Goal: Find specific page/section: Find specific page/section

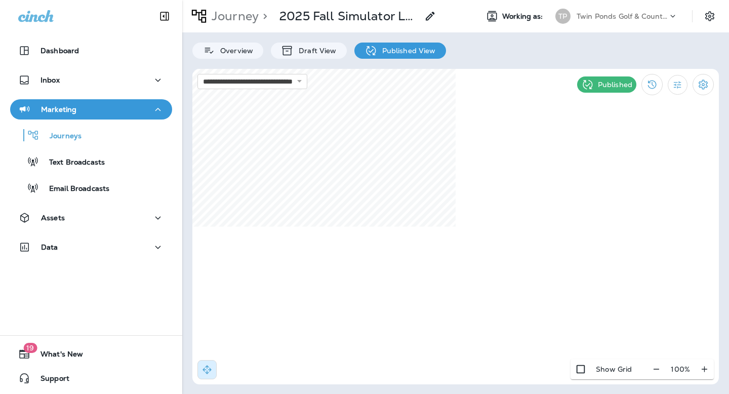
click at [613, 25] on div "TP Twin Ponds Golf & Country Club" at bounding box center [616, 16] width 135 height 20
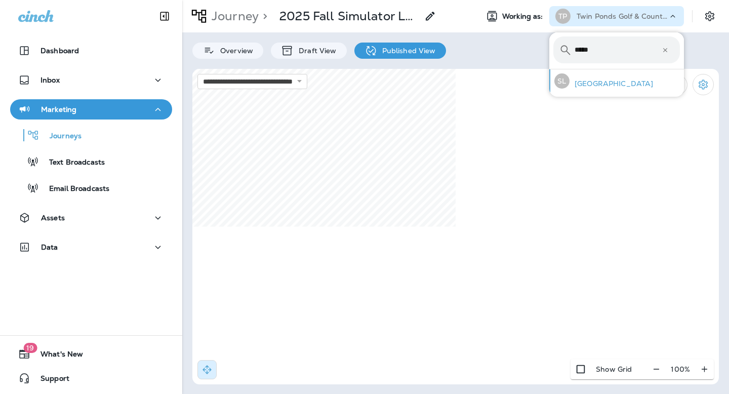
type input "*****"
click at [599, 81] on p "[GEOGRAPHIC_DATA]" at bounding box center [612, 84] width 84 height 8
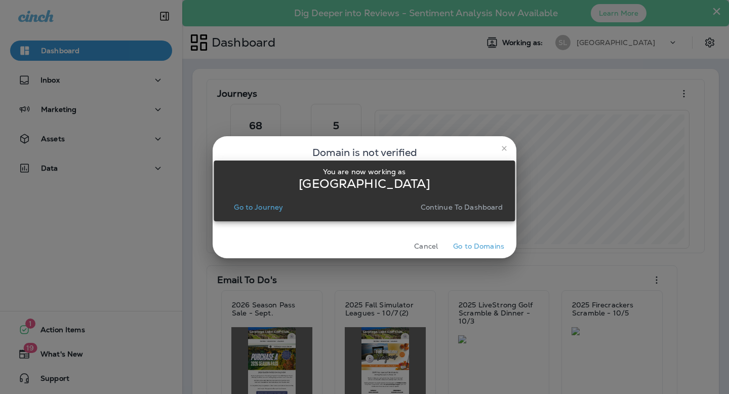
click at [251, 210] on p "Go to Journey" at bounding box center [258, 207] width 49 height 8
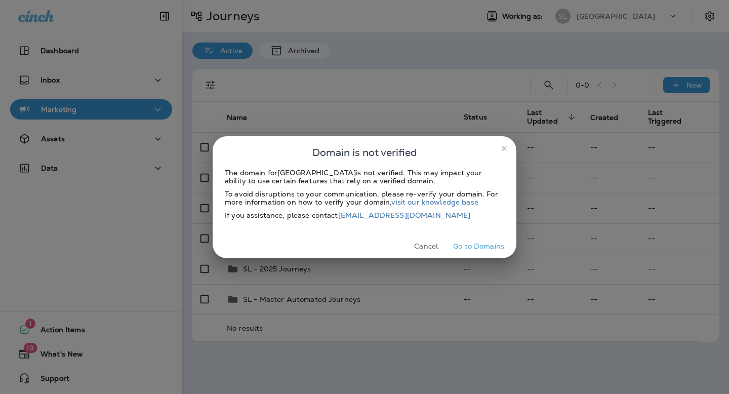
click at [422, 245] on button "Cancel" at bounding box center [426, 247] width 38 height 16
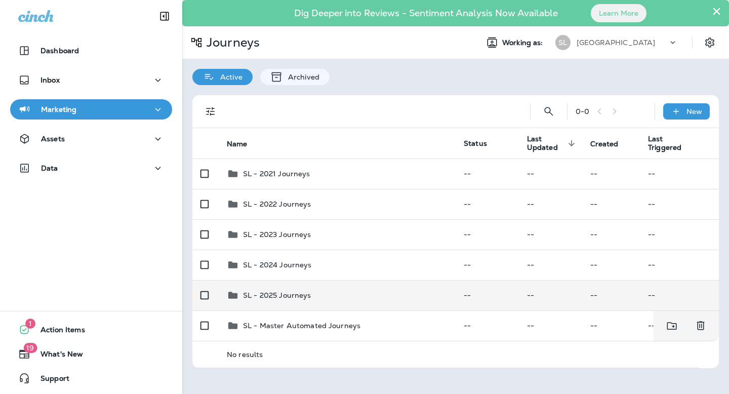
click at [279, 299] on p "SL - 2025 Journeys" at bounding box center [277, 295] width 68 height 8
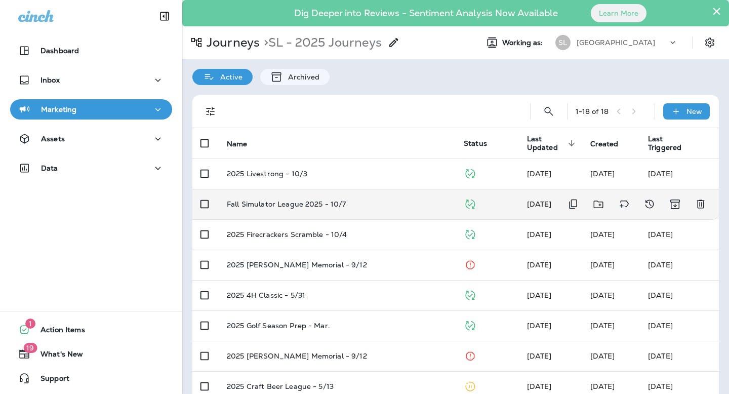
click at [296, 204] on p "Fall Simulator League 2025 - 10/7" at bounding box center [287, 204] width 120 height 8
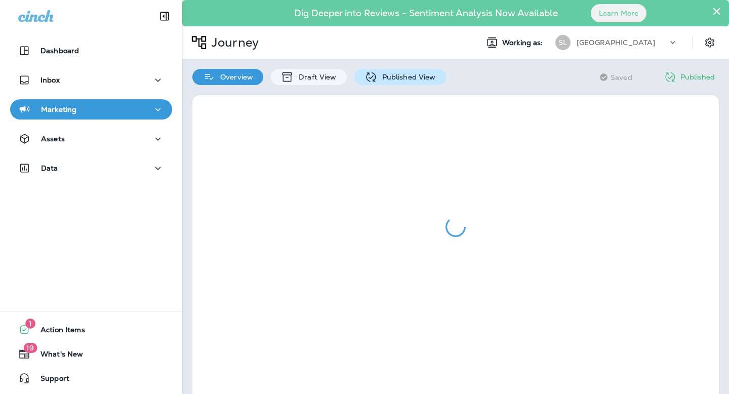
click at [395, 81] on p "Published View" at bounding box center [406, 77] width 59 height 8
